Goal: Transaction & Acquisition: Obtain resource

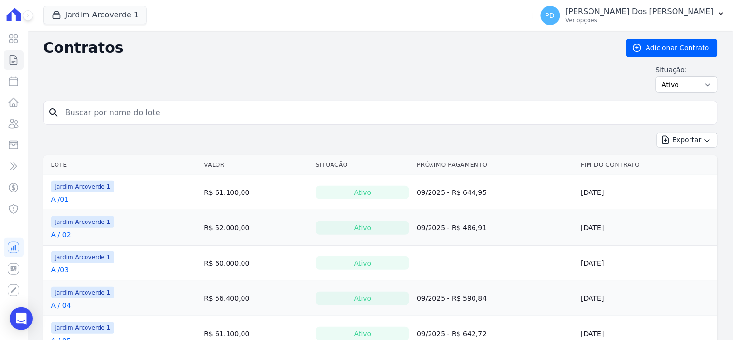
click at [116, 113] on input "search" at bounding box center [385, 112] width 653 height 19
type input "c / 21"
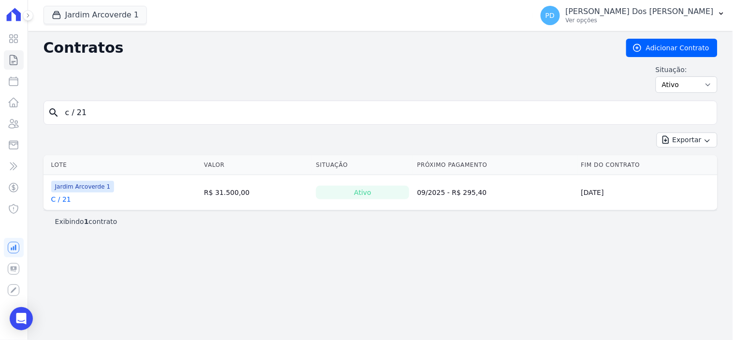
click at [64, 198] on link "C / 21" at bounding box center [61, 199] width 20 height 10
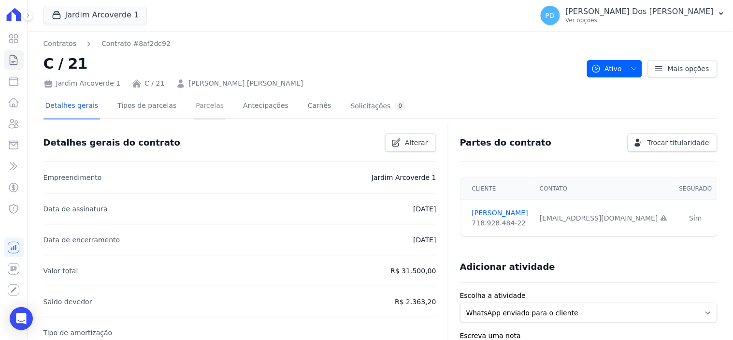
click at [203, 105] on link "Parcelas" at bounding box center [210, 107] width 32 height 26
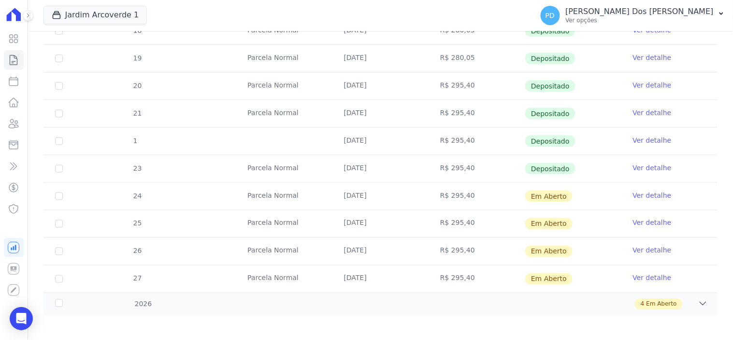
scroll to position [291, 0]
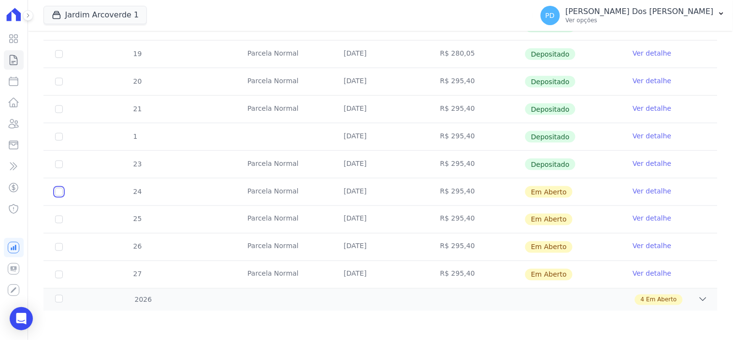
click at [57, 191] on input "checkbox" at bounding box center [59, 192] width 8 height 8
checkbox input "true"
click at [56, 219] on input "checkbox" at bounding box center [59, 219] width 8 height 8
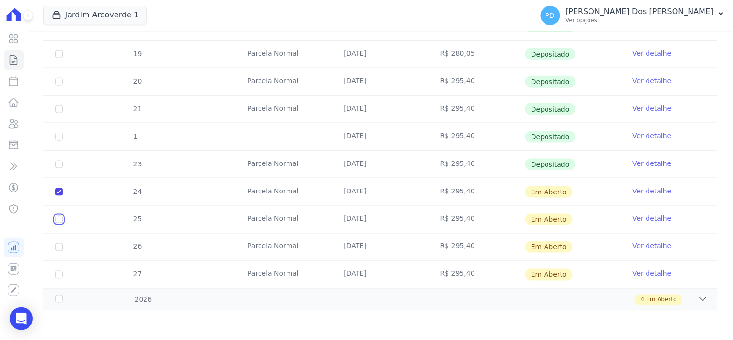
checkbox input "true"
click at [58, 246] on input "checkbox" at bounding box center [59, 247] width 8 height 8
checkbox input "true"
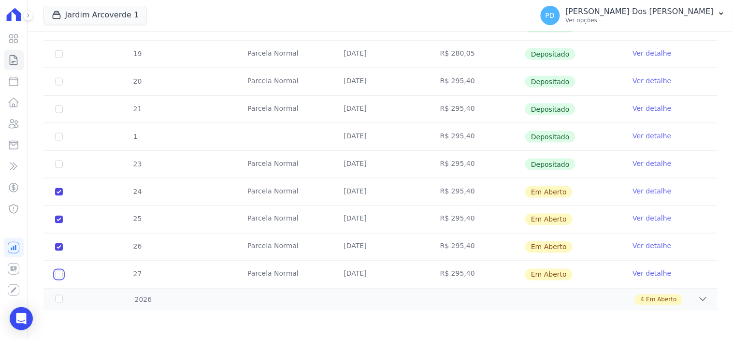
click at [59, 271] on input "checkbox" at bounding box center [59, 274] width 8 height 8
checkbox input "true"
click at [60, 297] on div "2026" at bounding box center [83, 300] width 60 height 10
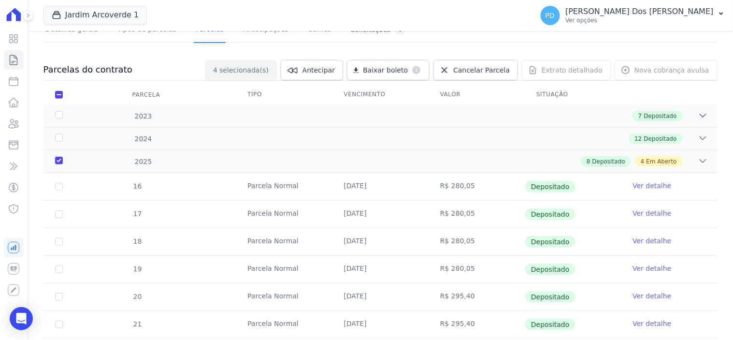
scroll to position [0, 0]
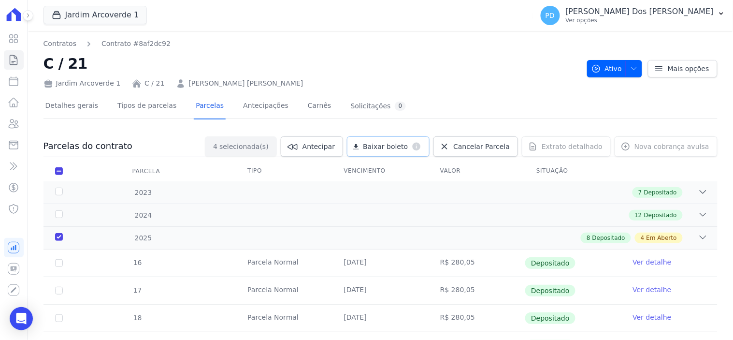
click at [407, 146] on span "Baixar boleto" at bounding box center [385, 146] width 45 height 10
click at [11, 59] on icon at bounding box center [14, 60] width 12 height 12
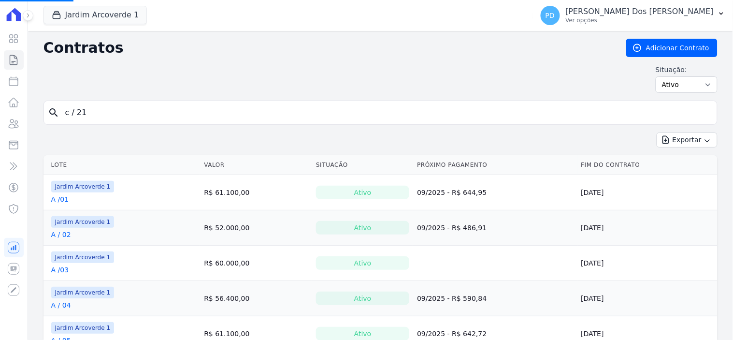
click at [220, 108] on input "c / 21" at bounding box center [385, 112] width 653 height 19
drag, startPoint x: 170, startPoint y: 116, endPoint x: 29, endPoint y: 123, distance: 140.7
click at [104, 117] on input "search" at bounding box center [385, 112] width 653 height 19
type input "j / 03"
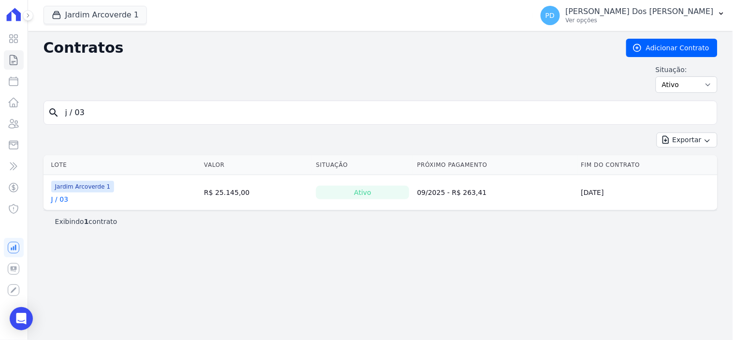
click at [59, 200] on link "J / 03" at bounding box center [59, 199] width 17 height 10
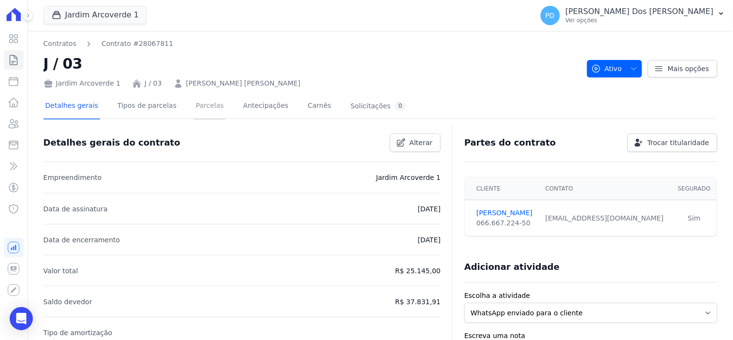
click at [200, 107] on link "Parcelas" at bounding box center [210, 107] width 32 height 26
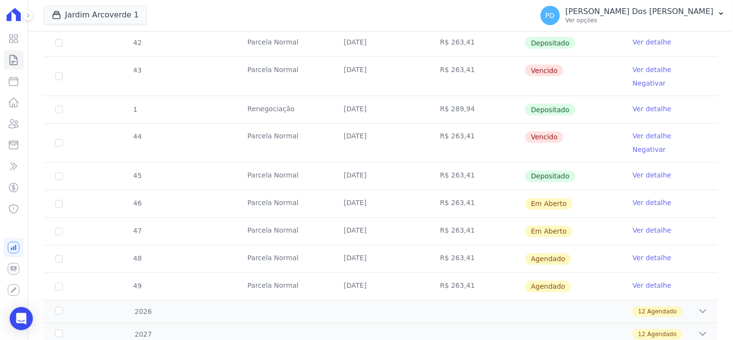
scroll to position [322, 0]
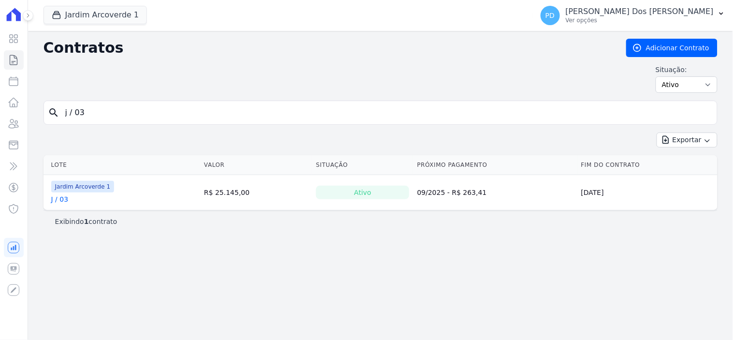
click at [120, 107] on input "j / 03" at bounding box center [385, 112] width 653 height 19
type input "j / 02"
click at [65, 200] on link "J / 02" at bounding box center [59, 199] width 17 height 10
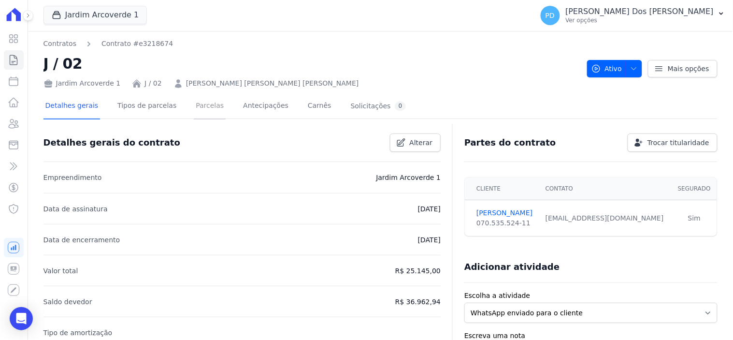
click at [205, 103] on link "Parcelas" at bounding box center [210, 107] width 32 height 26
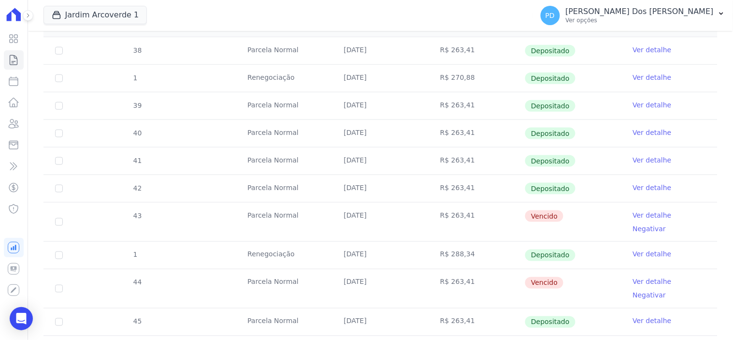
scroll to position [268, 0]
